Goal: Browse casually

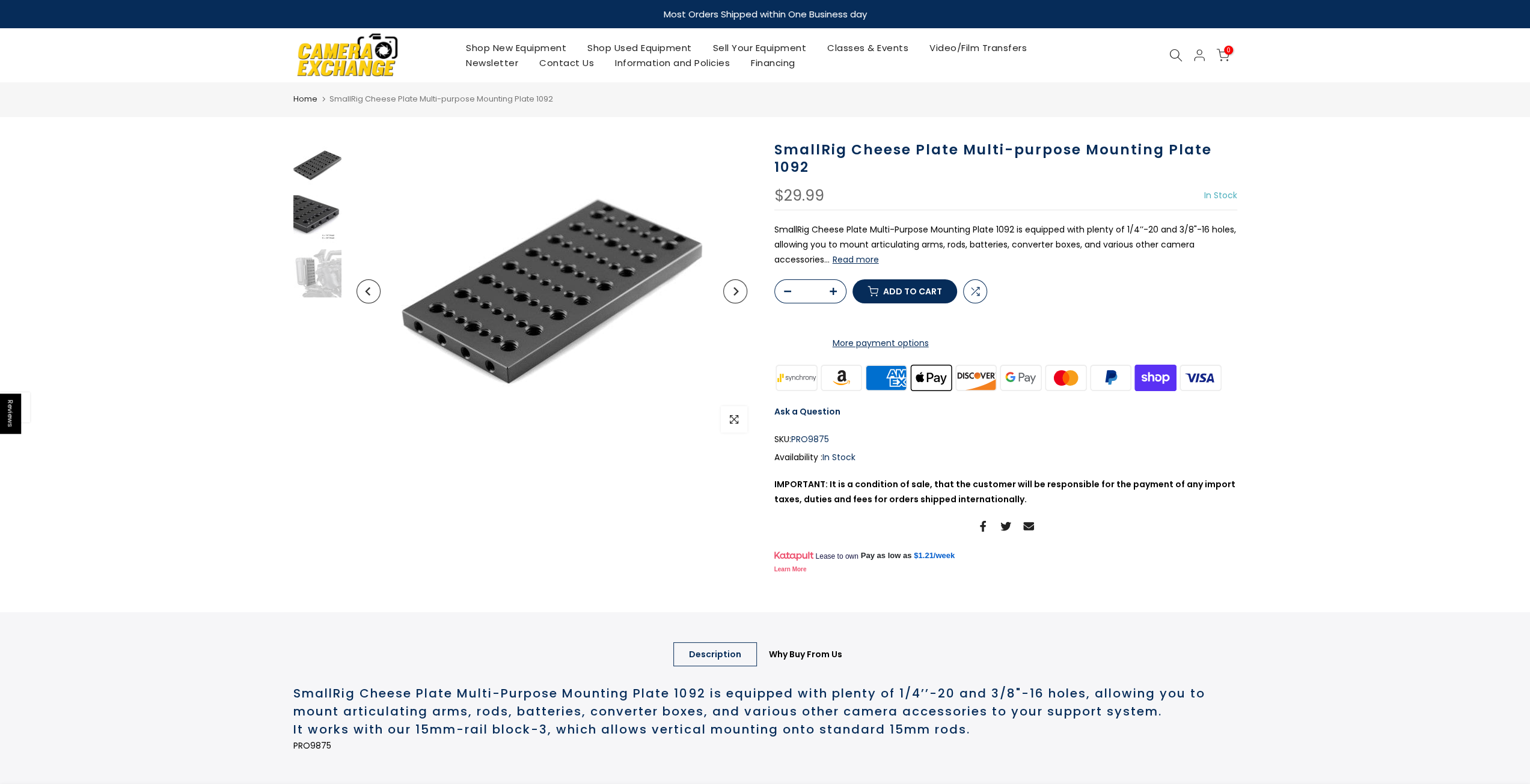
click at [327, 216] on img at bounding box center [317, 219] width 48 height 48
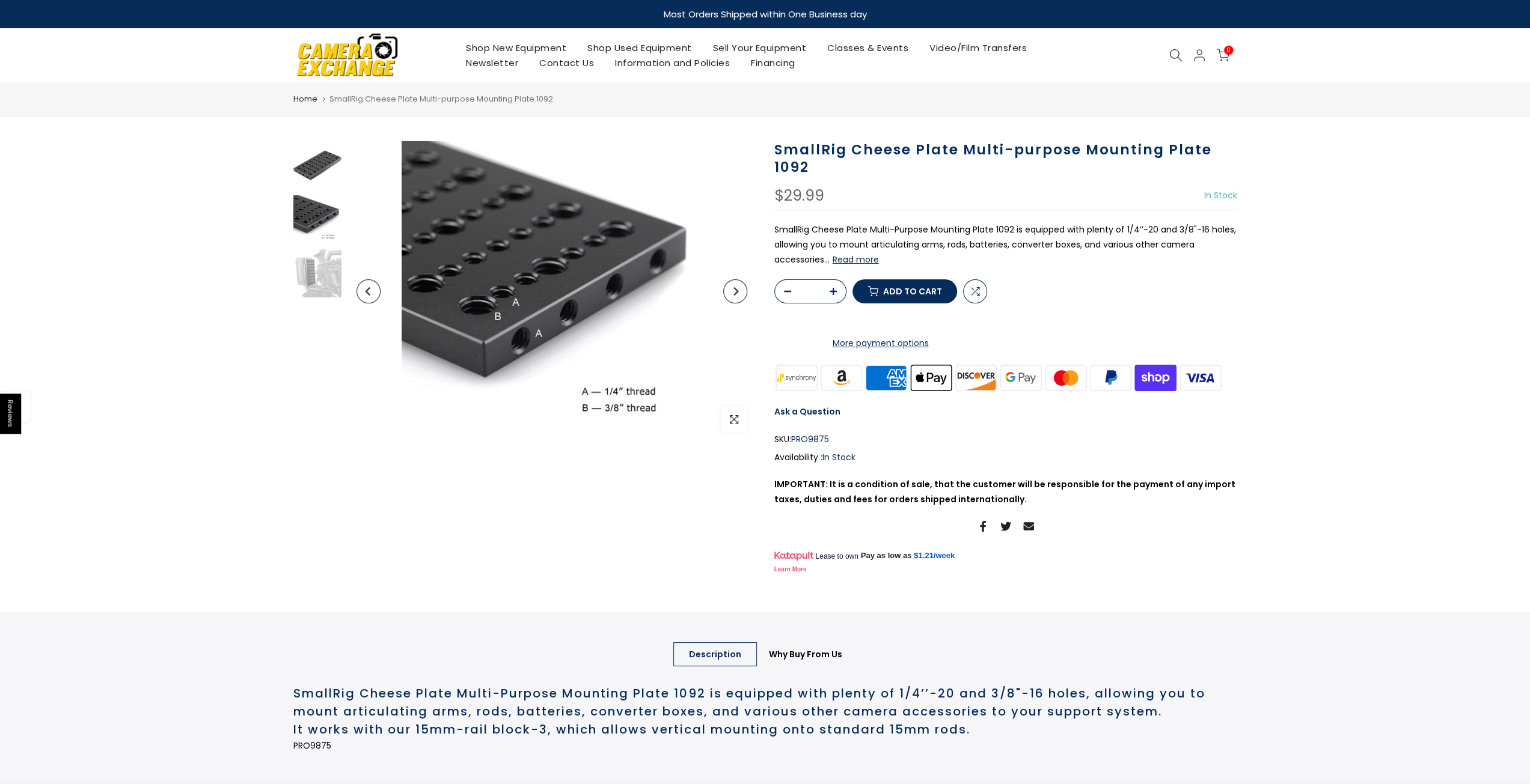
click at [324, 163] on img at bounding box center [317, 165] width 48 height 48
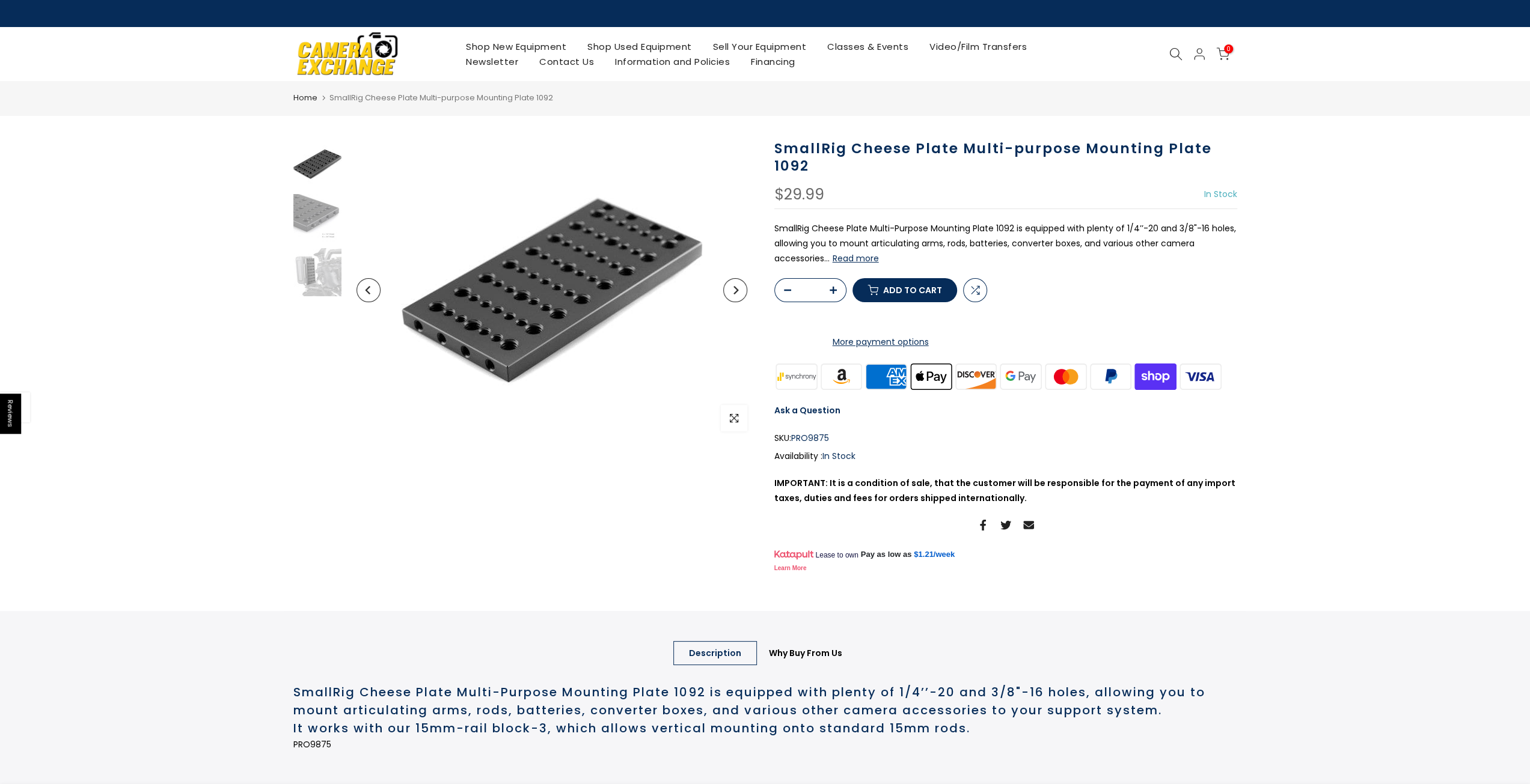
click at [853, 260] on button "Read more" at bounding box center [855, 258] width 46 height 11
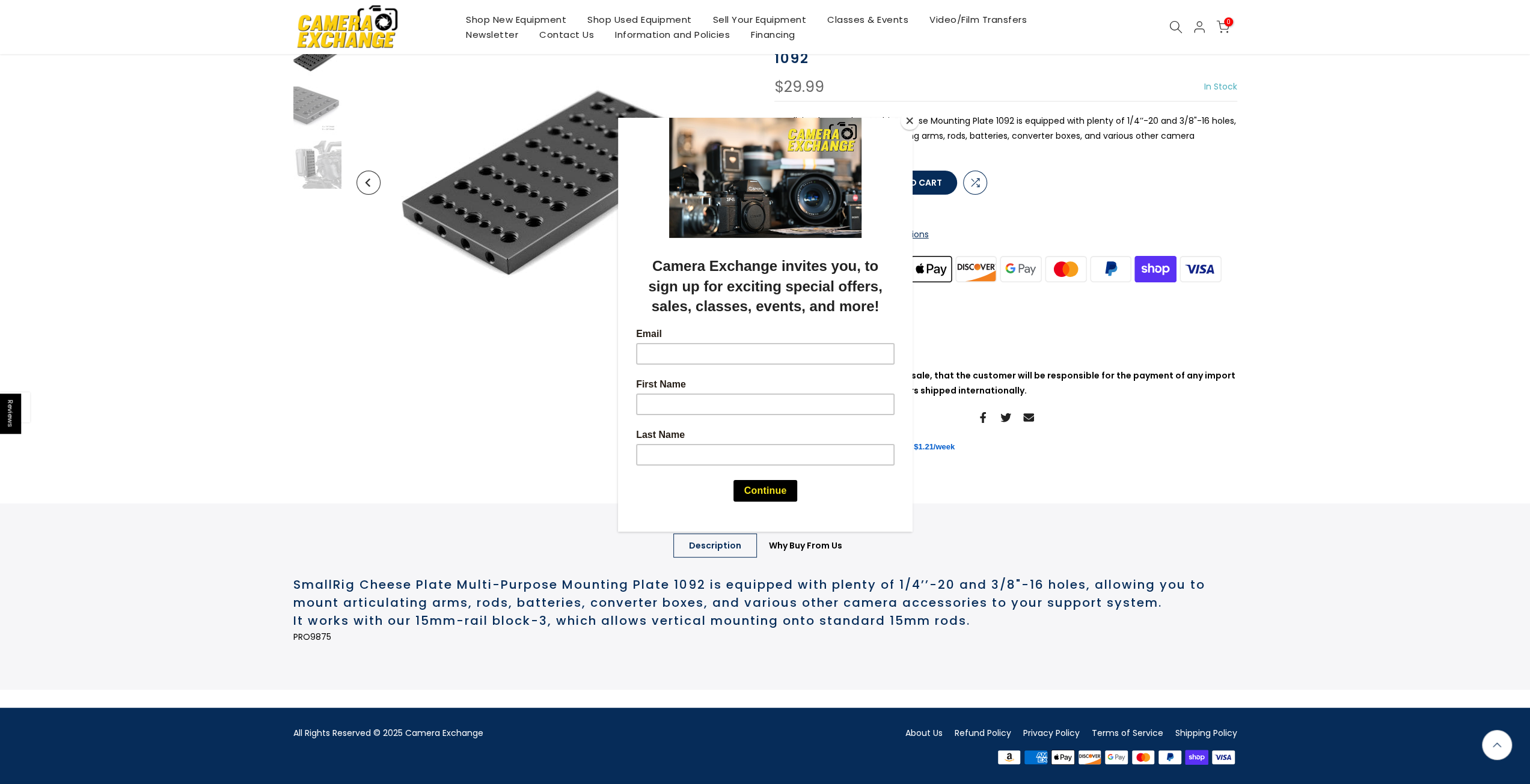
scroll to position [157, 0]
click at [912, 123] on button "Close" at bounding box center [909, 121] width 18 height 18
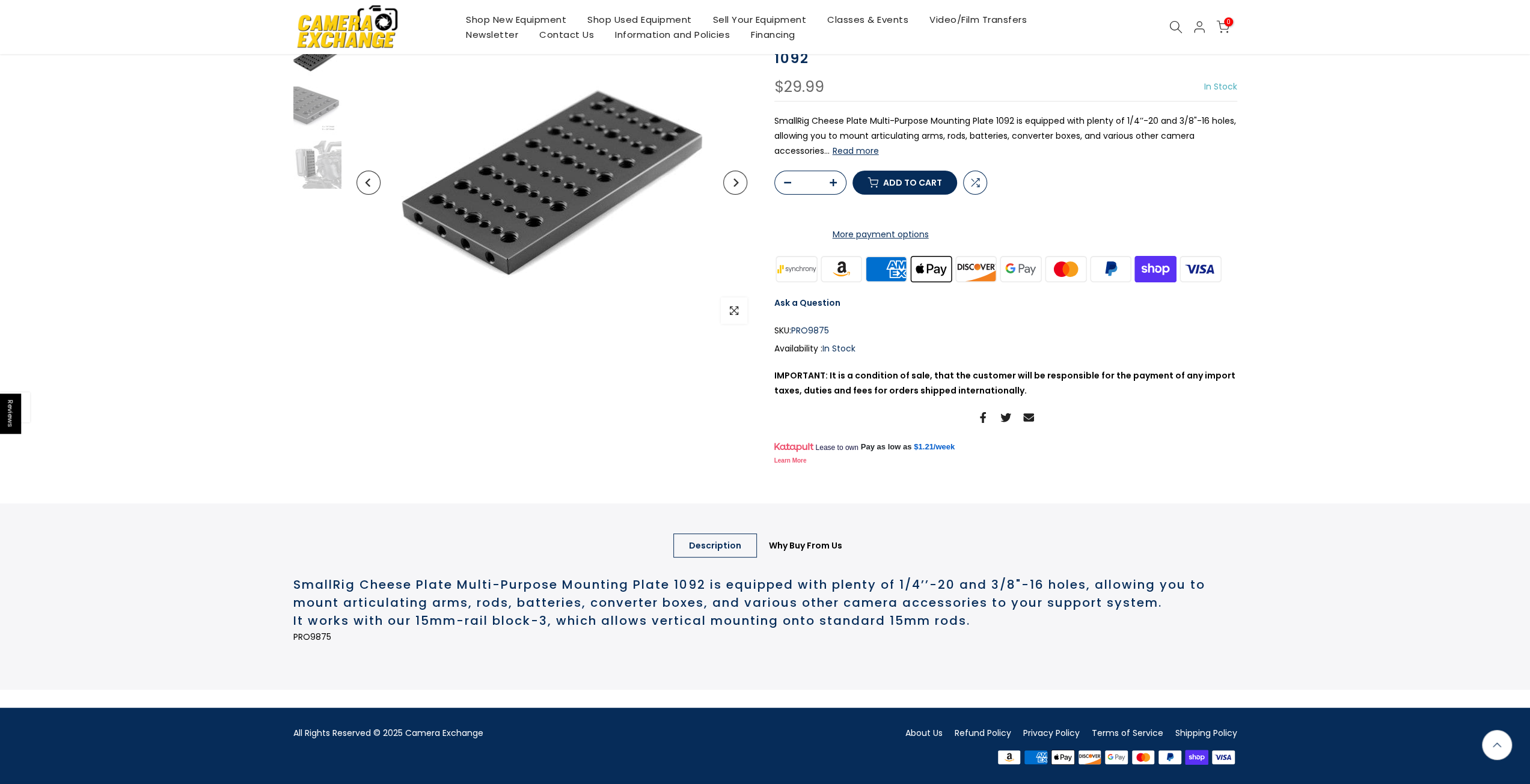
click at [866, 146] on button "Read more" at bounding box center [855, 151] width 46 height 11
click at [861, 146] on button "Read more" at bounding box center [855, 151] width 46 height 11
click at [868, 146] on button "Read more" at bounding box center [855, 151] width 46 height 11
click at [307, 141] on img at bounding box center [317, 164] width 48 height 48
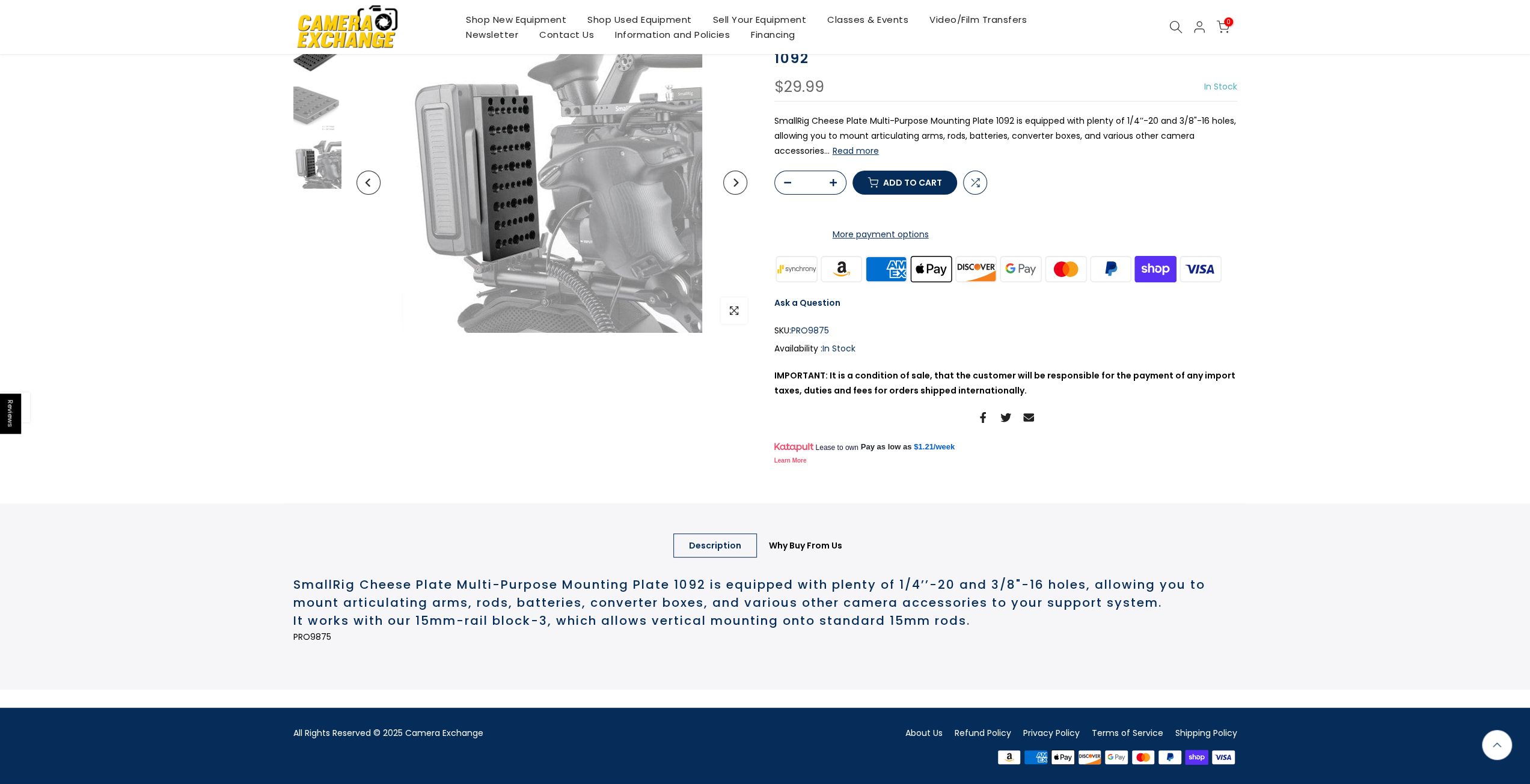
scroll to position [0, 0]
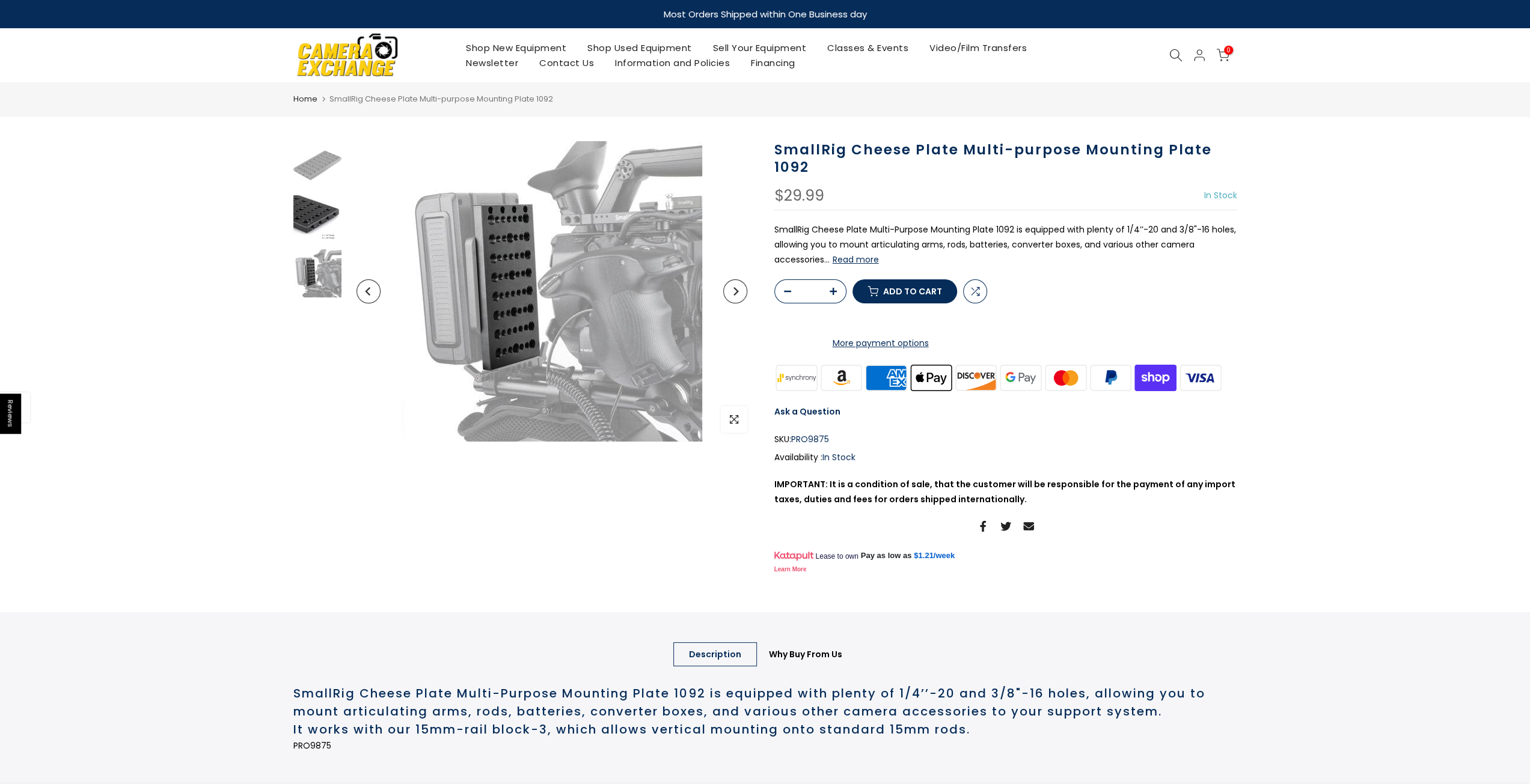
click at [307, 217] on img at bounding box center [317, 219] width 48 height 48
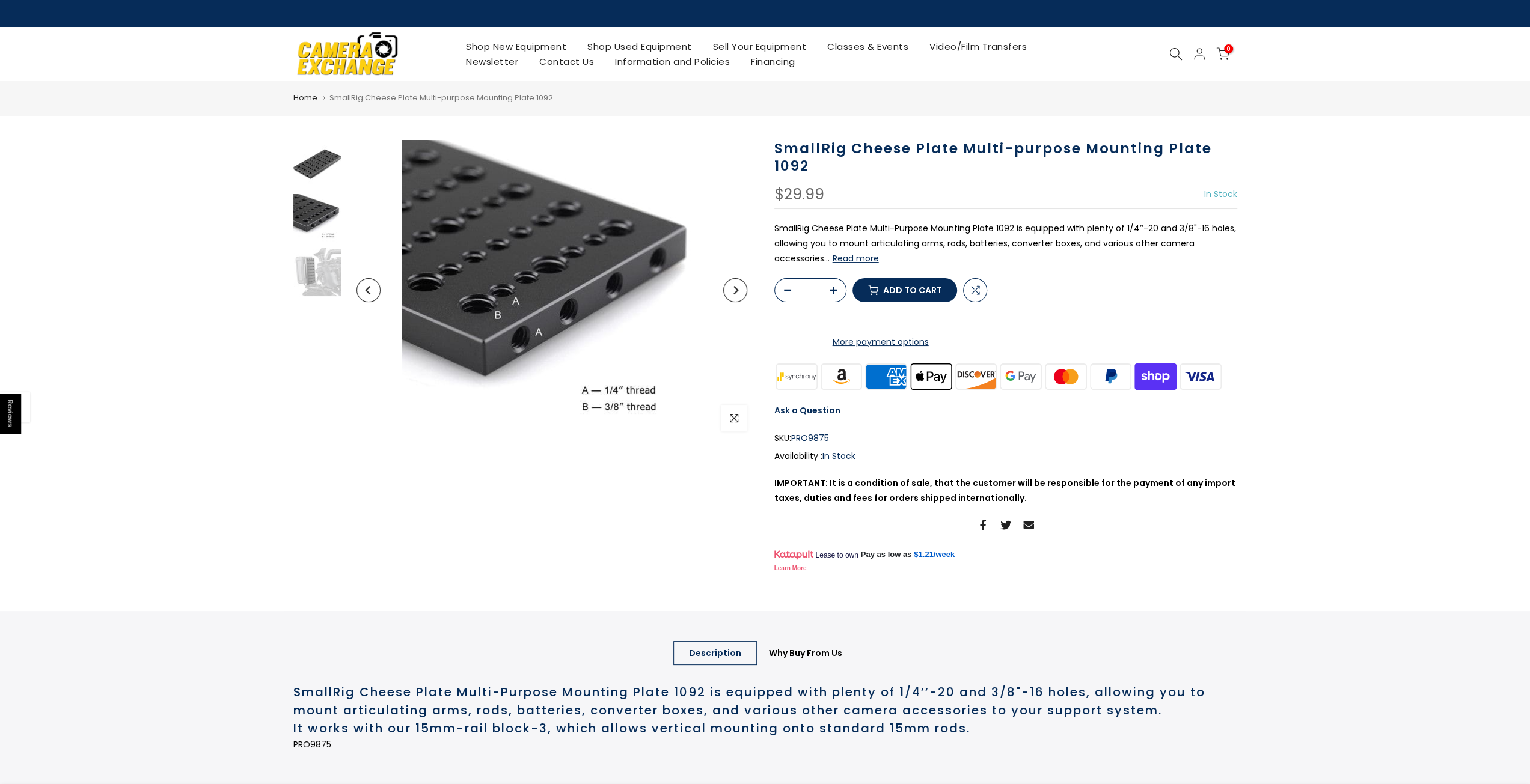
click at [322, 166] on img at bounding box center [317, 164] width 48 height 48
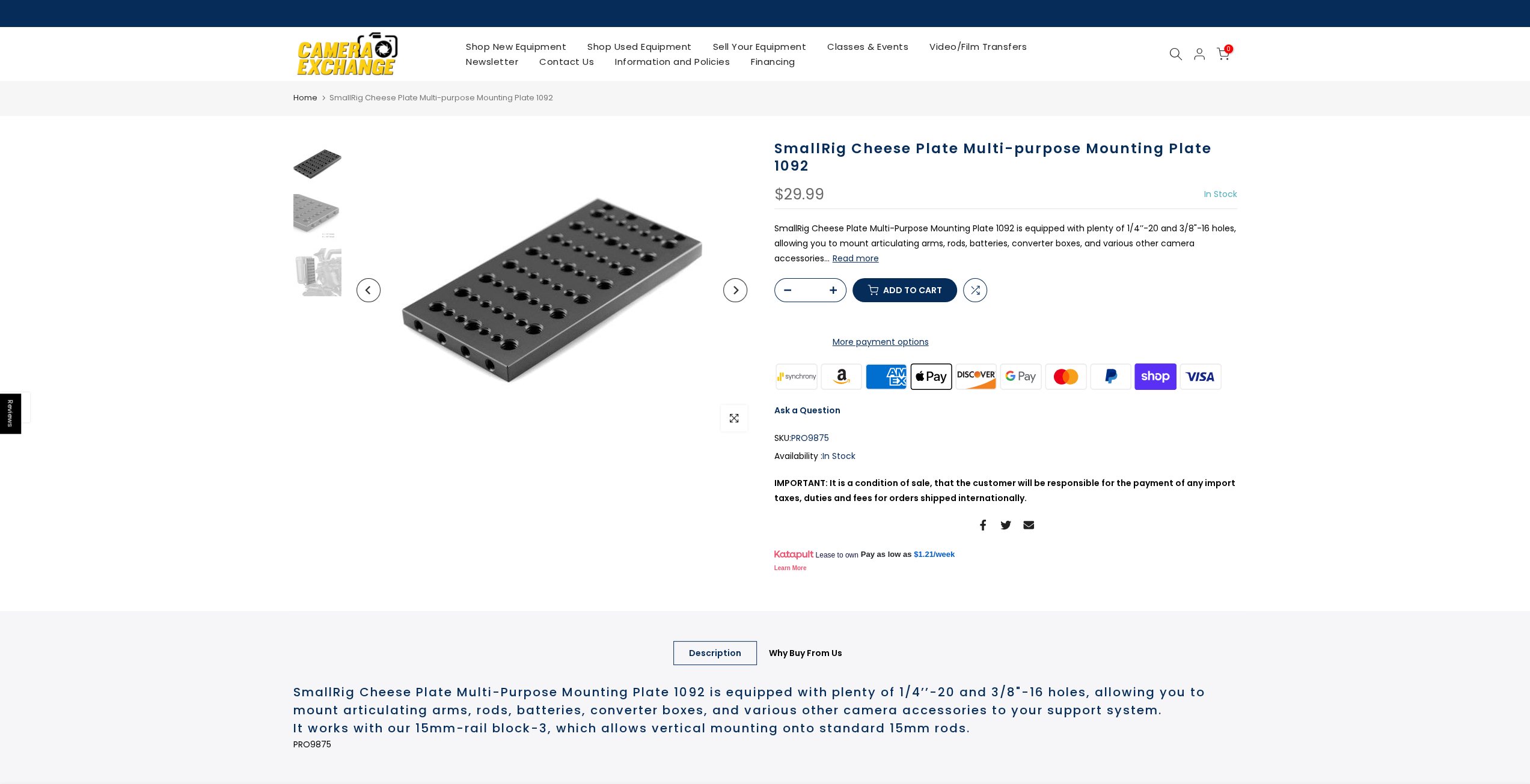
click at [841, 391] on img at bounding box center [841, 376] width 45 height 29
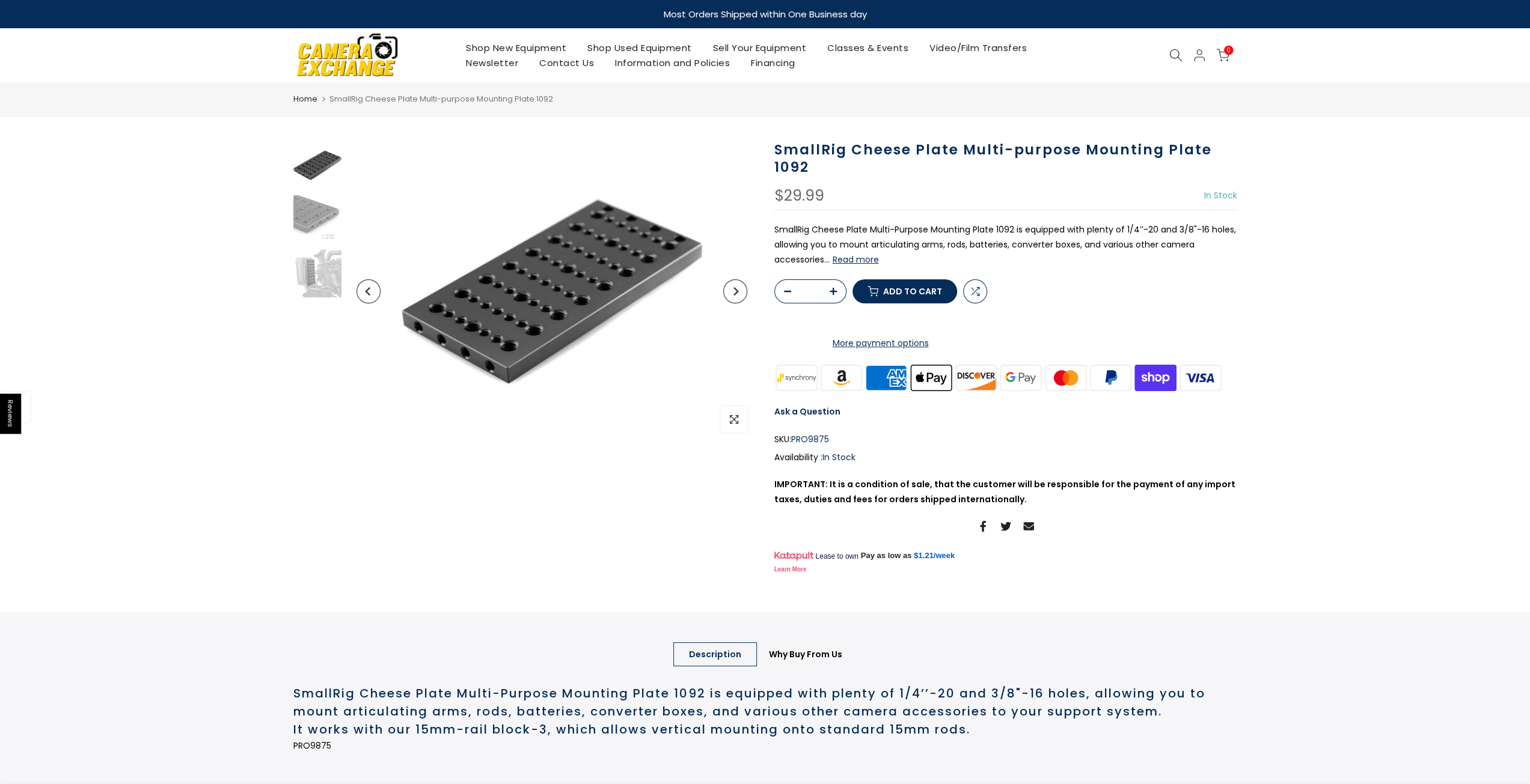
click at [319, 157] on img at bounding box center [317, 165] width 48 height 48
click at [318, 220] on img at bounding box center [317, 219] width 48 height 48
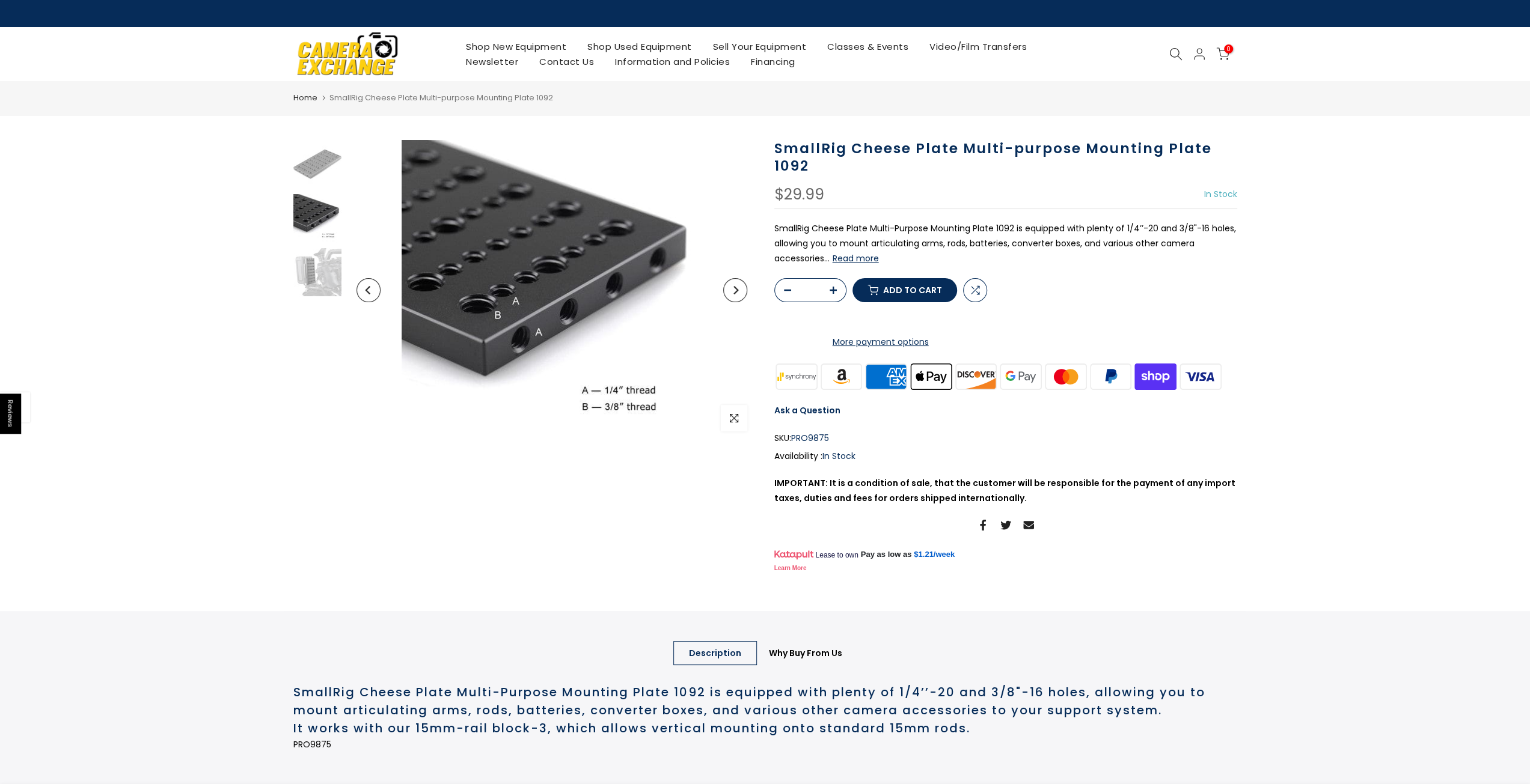
click at [334, 299] on div at bounding box center [317, 290] width 48 height 301
click at [322, 277] on img at bounding box center [317, 272] width 48 height 48
